Goal: Information Seeking & Learning: Learn about a topic

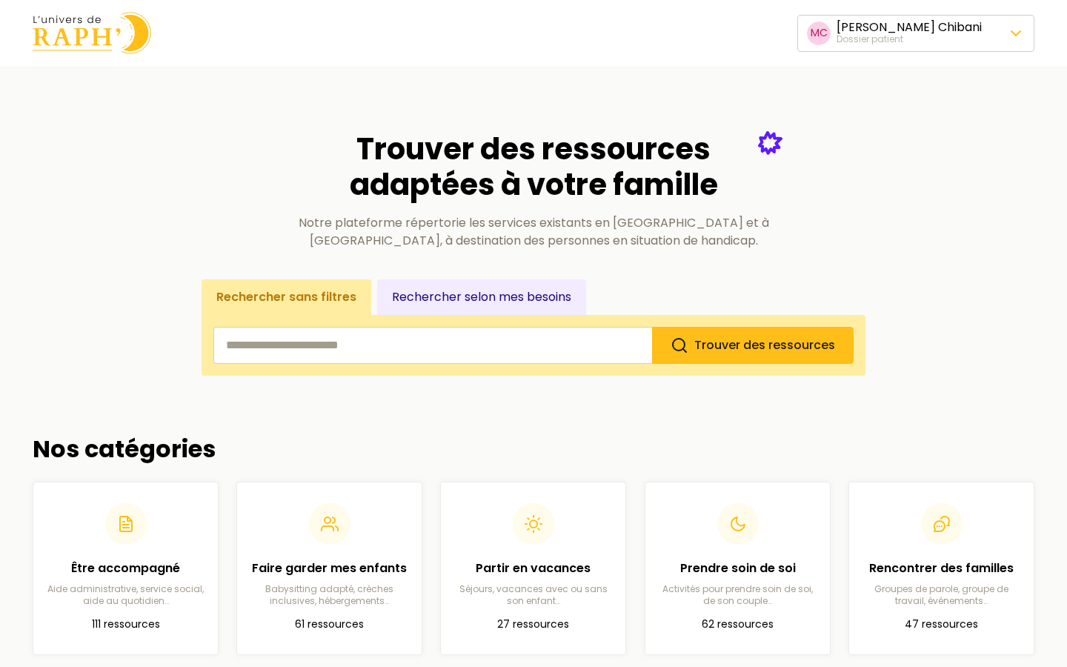
click at [898, 141] on span "Changer de dossier patient" at bounding box center [915, 134] width 166 height 18
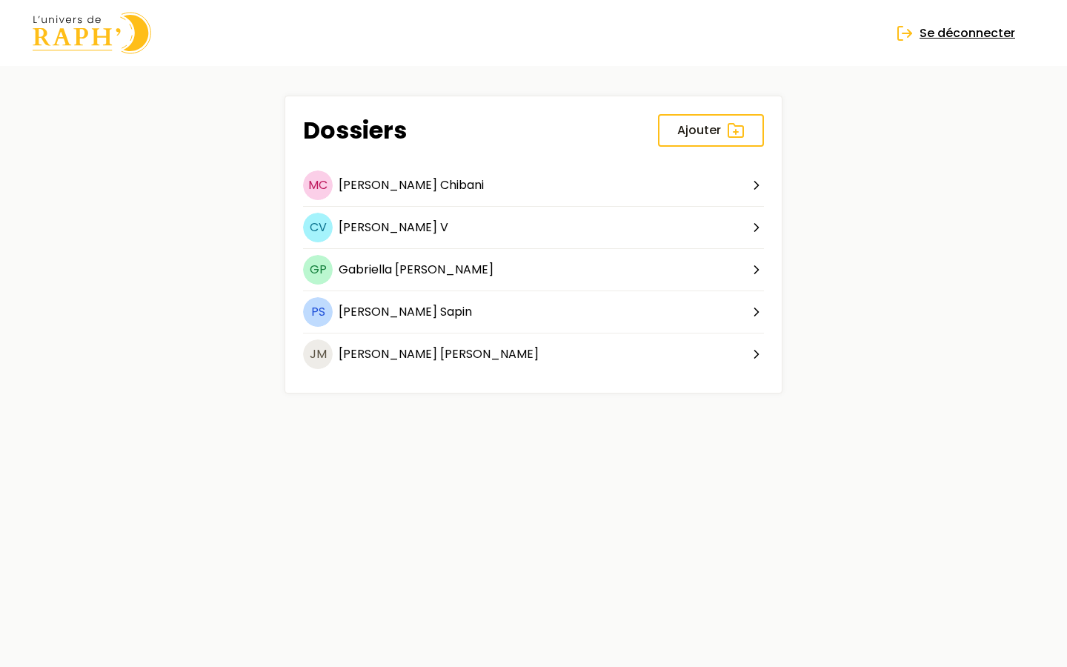
click at [942, 39] on span "Se déconnecter" at bounding box center [968, 33] width 96 height 18
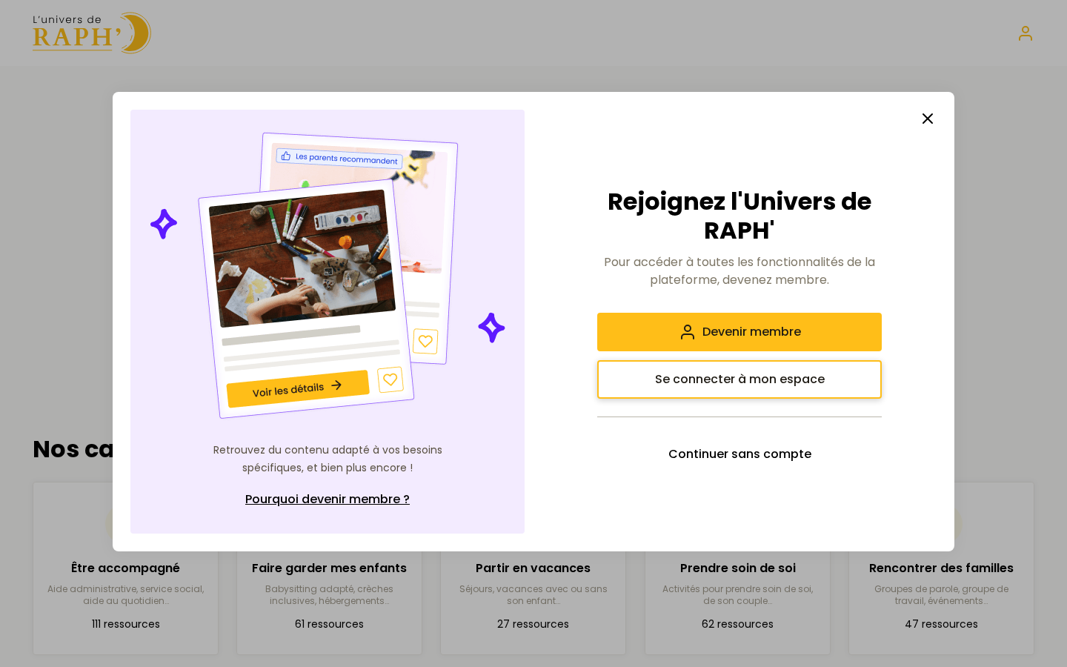
click at [760, 387] on span "Se connecter à mon espace" at bounding box center [740, 380] width 170 height 18
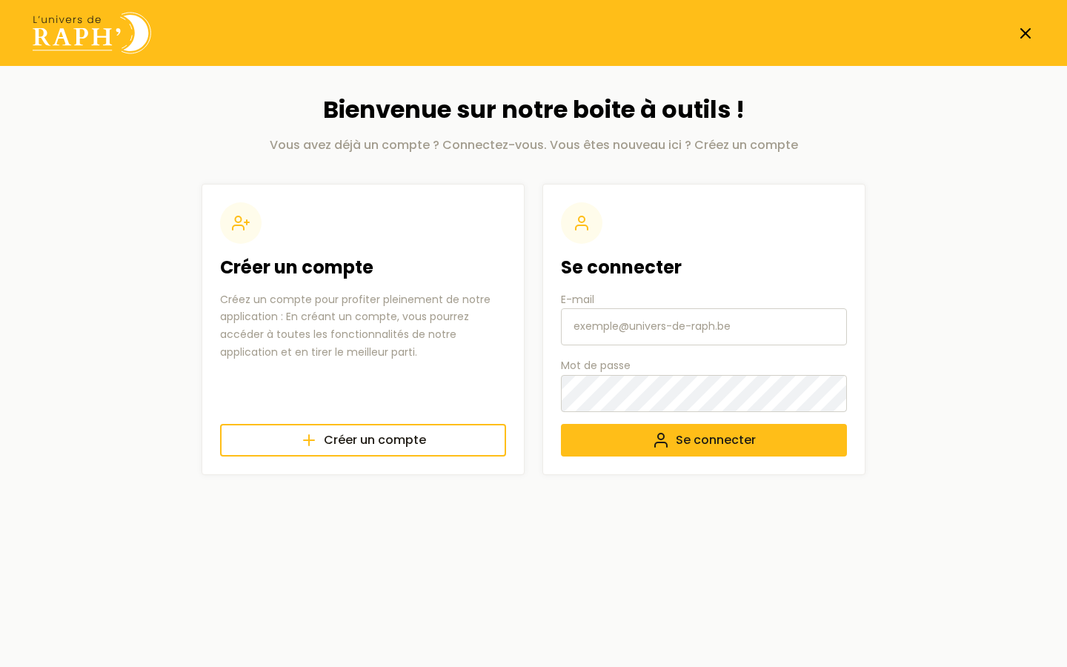
click at [698, 322] on input "E-mail" at bounding box center [704, 326] width 286 height 37
type input "[EMAIL_ADDRESS][DOMAIN_NAME]"
click at [97, 47] on img at bounding box center [92, 33] width 119 height 42
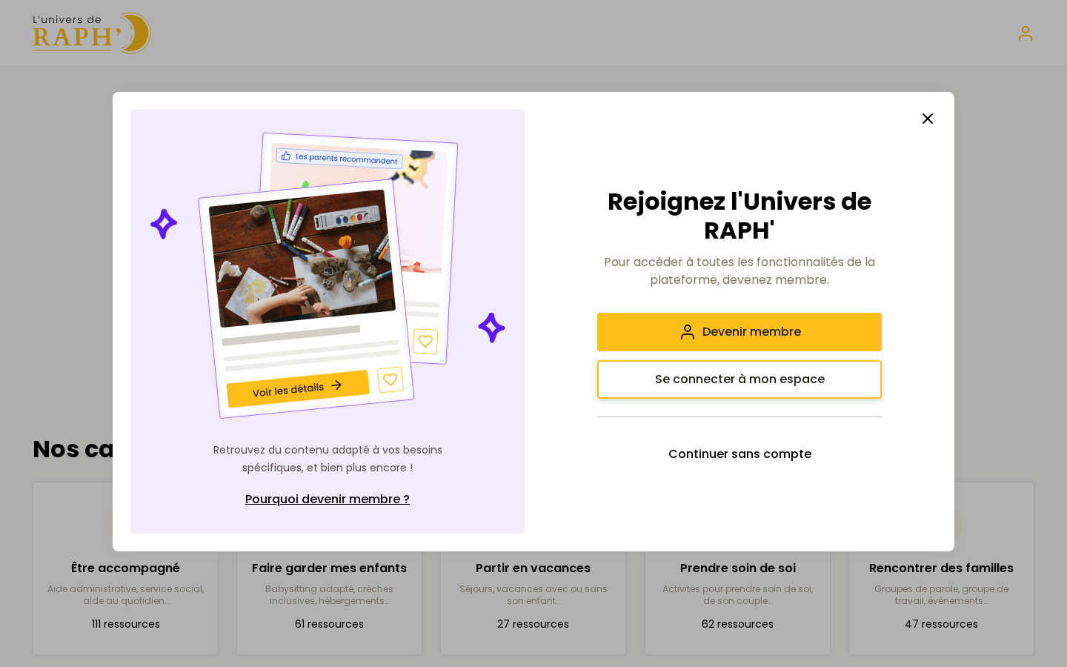
click at [784, 382] on span "Se connecter à mon espace" at bounding box center [740, 380] width 170 height 18
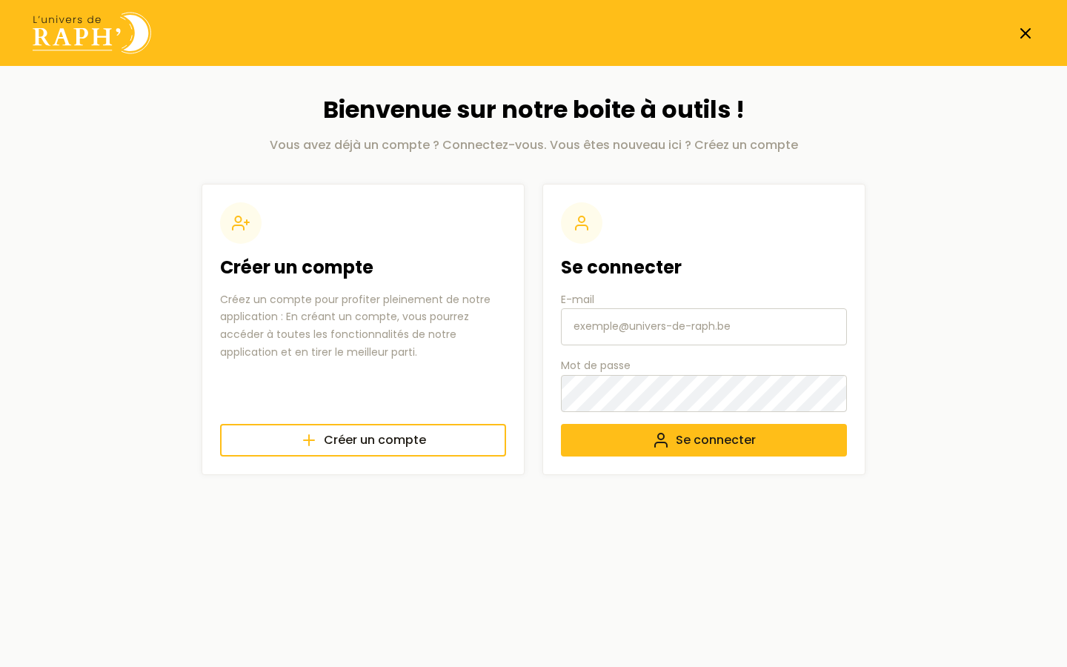
click at [628, 330] on input "E-mail" at bounding box center [704, 326] width 286 height 37
type input "[EMAIL_ADDRESS][DOMAIN_NAME]"
click at [710, 448] on span "Se connecter" at bounding box center [716, 440] width 80 height 18
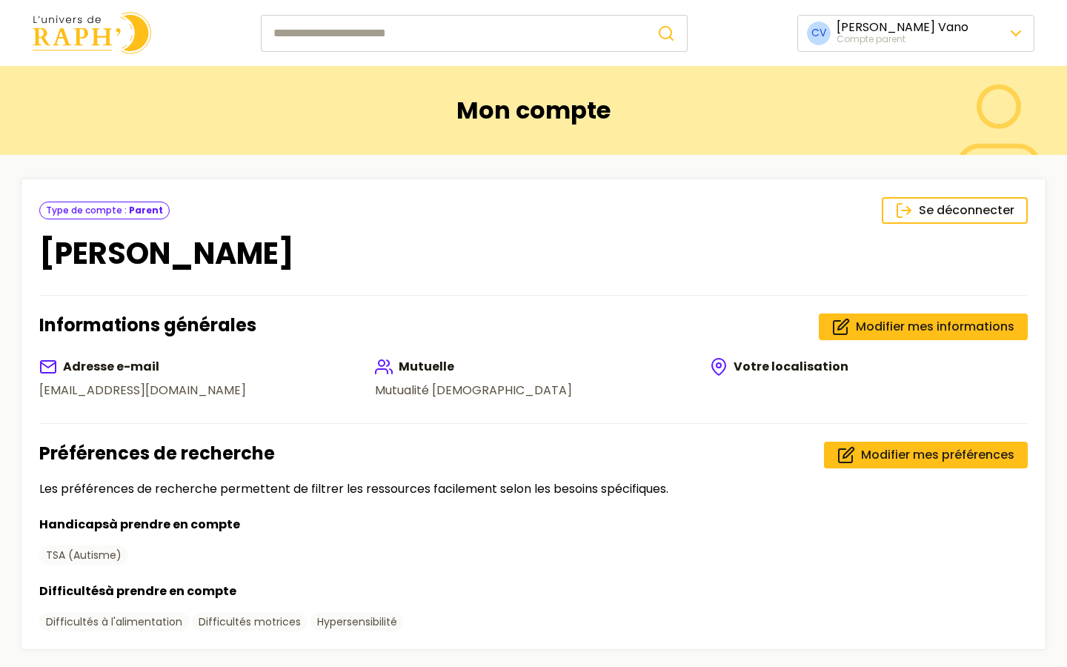
click at [69, 31] on img at bounding box center [92, 33] width 119 height 42
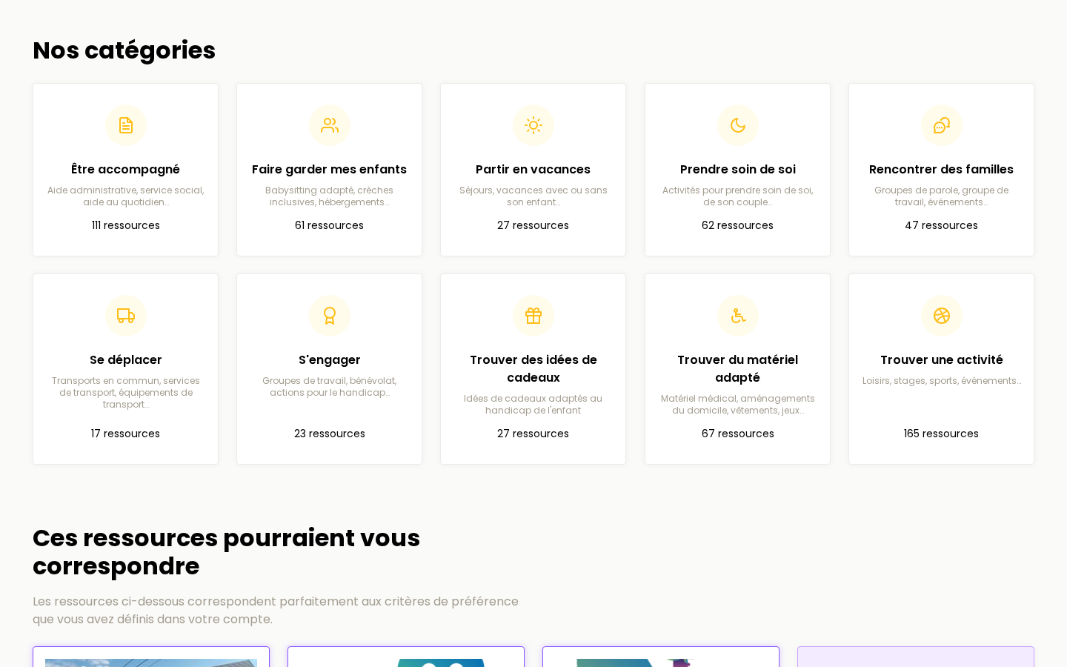
scroll to position [402, 0]
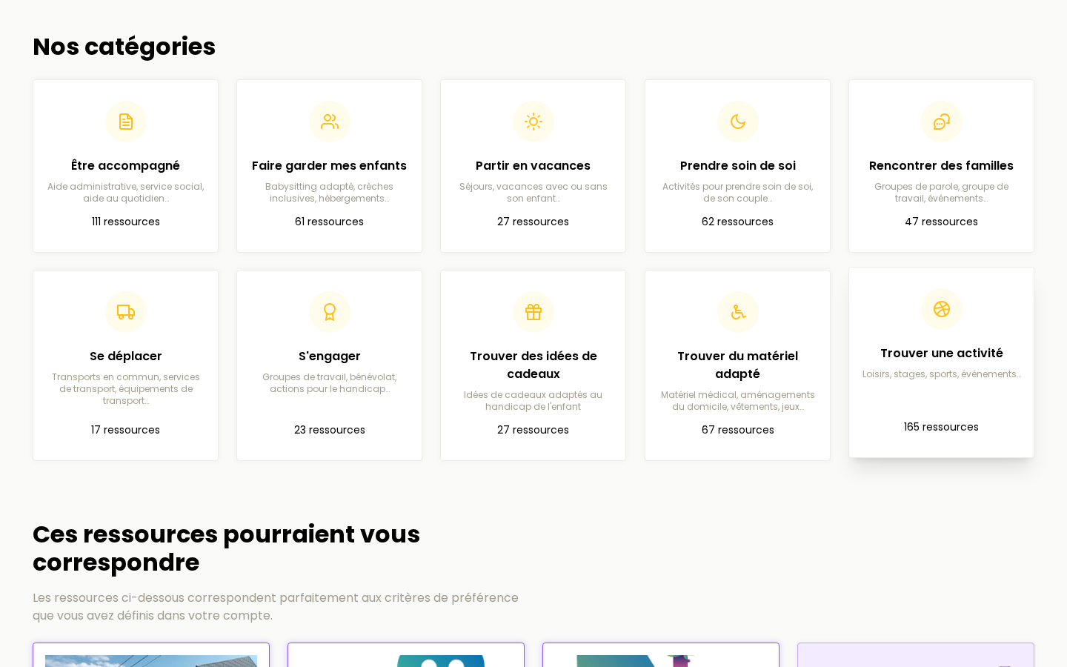
click at [947, 385] on article "Trouver une activité Loisirs, stages, sports, événements… 165 ressources" at bounding box center [941, 362] width 161 height 166
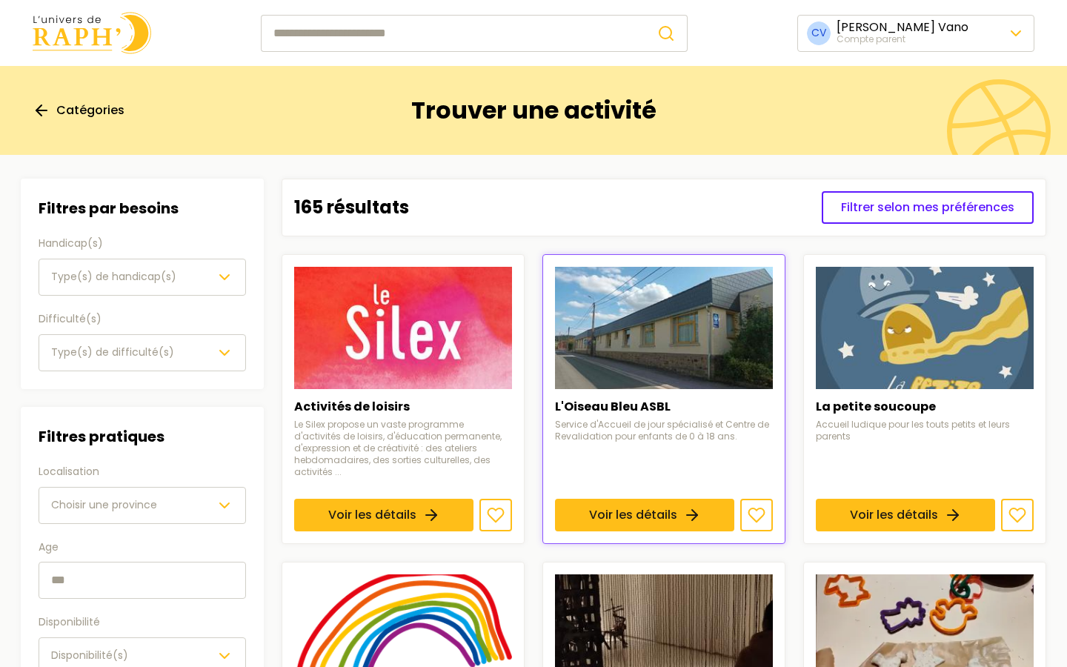
click at [159, 282] on span "Type(s) de handicap(s)" at bounding box center [113, 276] width 125 height 15
click at [64, 114] on span "Catégories" at bounding box center [90, 111] width 68 height 18
